Goal: Register for event/course

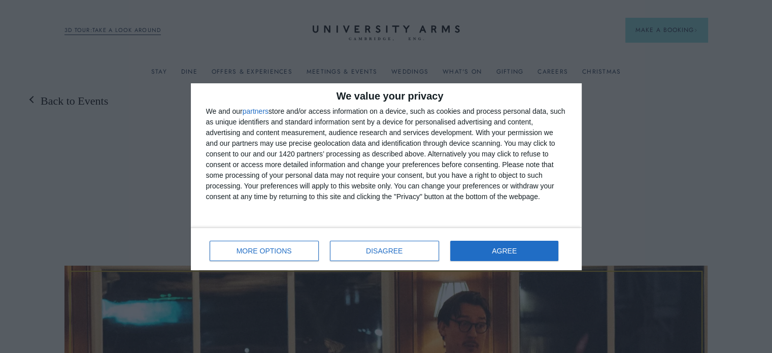
click at [491, 240] on div "MORE OPTIONS DISAGREE AGREE" at bounding box center [386, 249] width 361 height 29
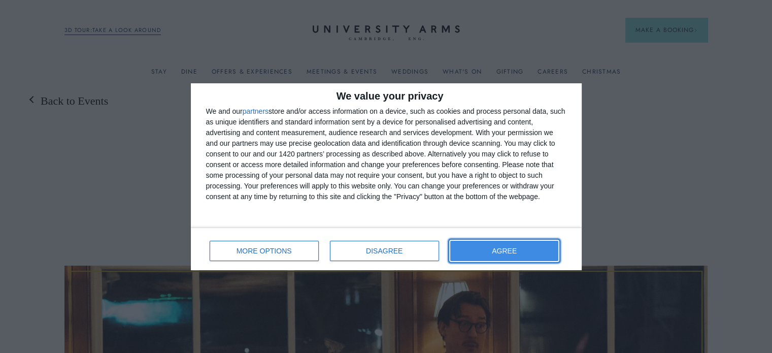
click at [492, 251] on button "AGREE" at bounding box center [504, 251] width 109 height 20
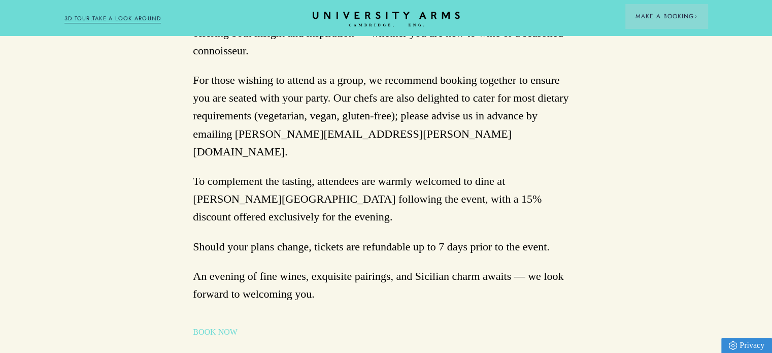
scroll to position [1016, 0]
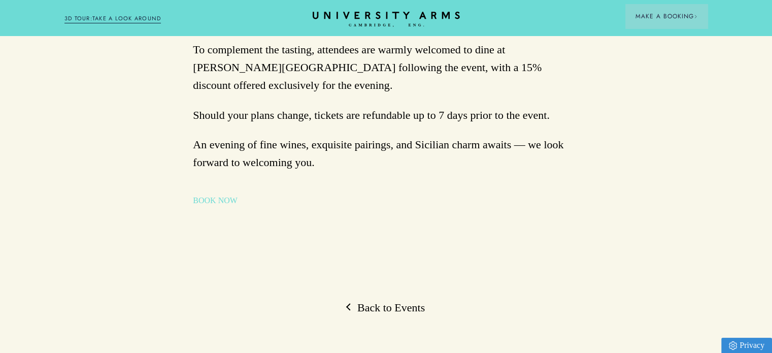
click at [219, 200] on link "BOOK NOW" at bounding box center [215, 200] width 45 height 12
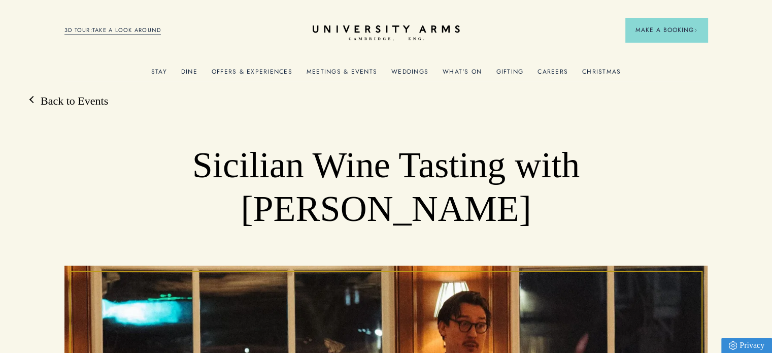
click at [421, 28] on icon at bounding box center [386, 28] width 147 height 7
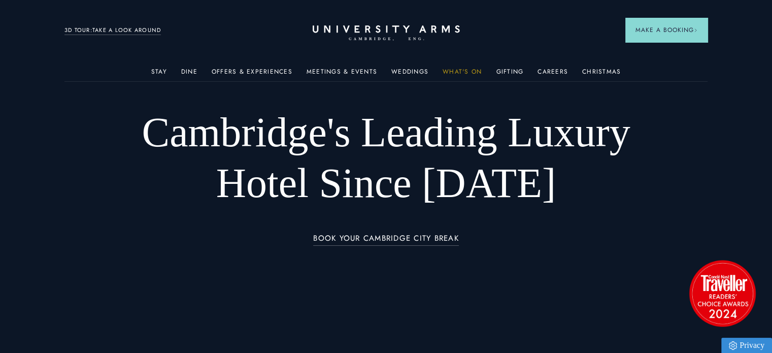
click at [456, 72] on link "What's On" at bounding box center [462, 74] width 39 height 13
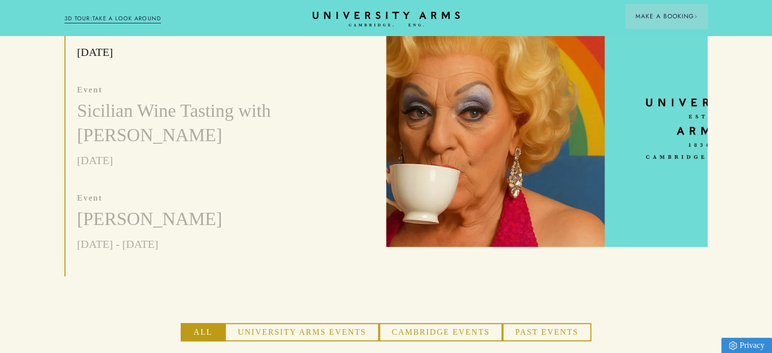
scroll to position [457, 0]
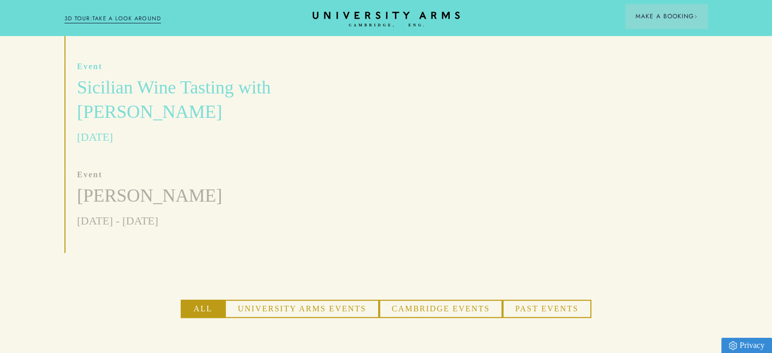
click at [122, 76] on h3 "Sicilian Wine Tasting with [PERSON_NAME]" at bounding box center [185, 100] width 216 height 49
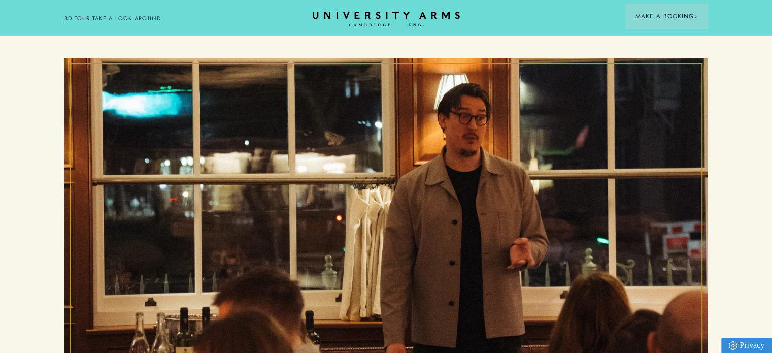
scroll to position [102, 0]
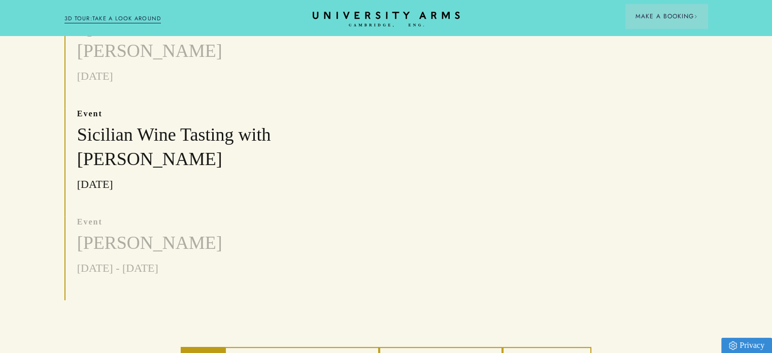
scroll to position [305, 0]
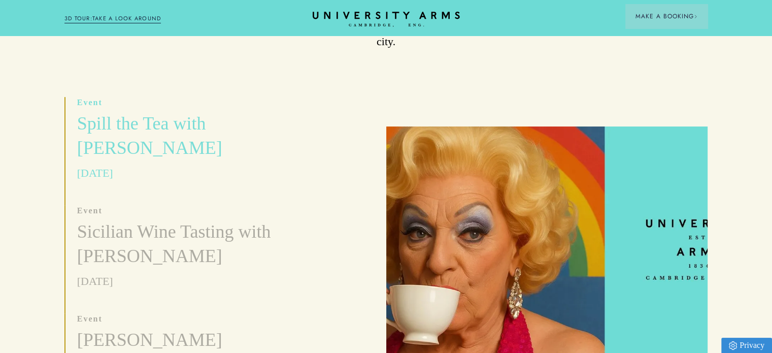
click at [125, 112] on h3 "Spill the Tea with [PERSON_NAME]" at bounding box center [185, 136] width 216 height 49
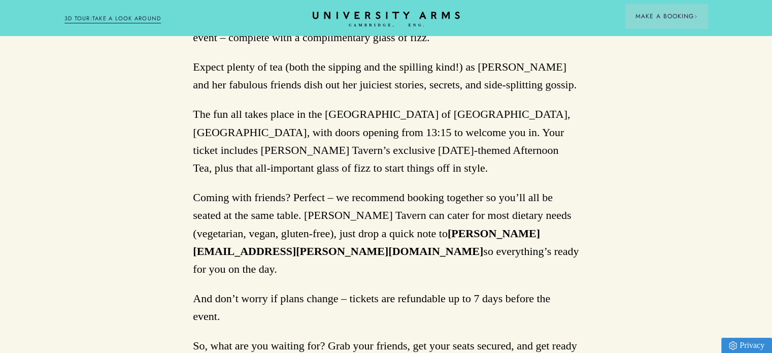
scroll to position [1066, 0]
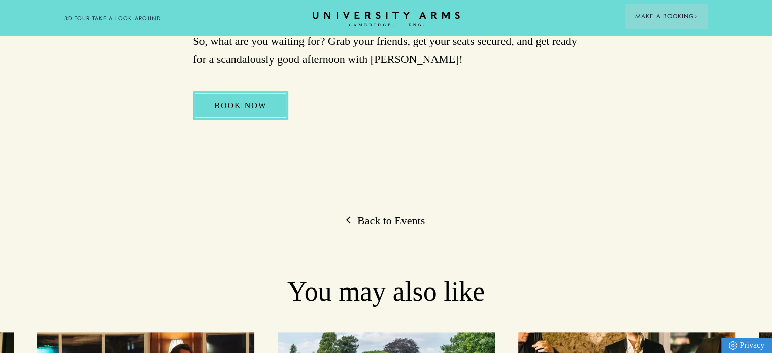
click at [239, 120] on link "BOOK NOW" at bounding box center [240, 105] width 95 height 28
